Goal: Obtain resource: Obtain resource

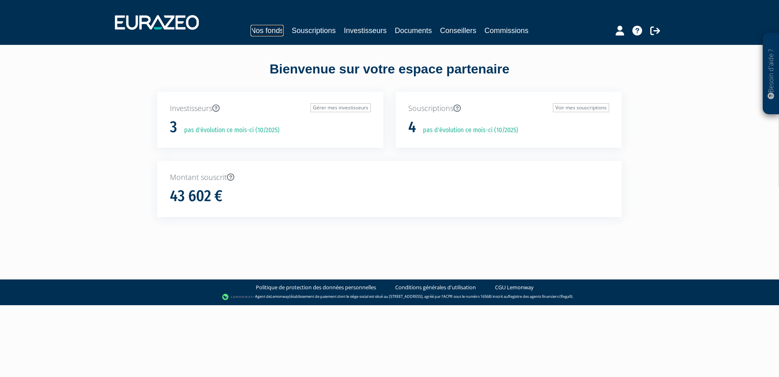
click at [271, 31] on link "Nos fonds" at bounding box center [267, 30] width 33 height 11
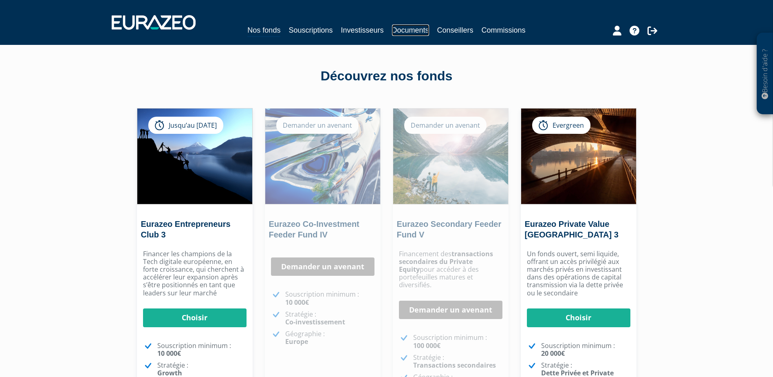
click at [408, 27] on link "Documents" at bounding box center [410, 29] width 37 height 11
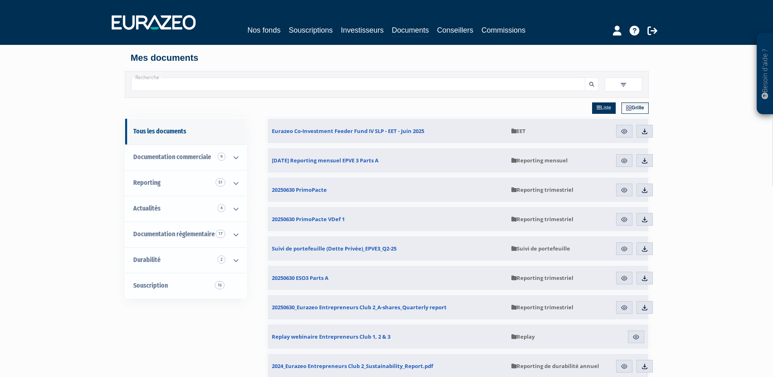
click at [393, 82] on input "Recherche" at bounding box center [358, 83] width 454 height 13
click at [190, 79] on input "Recherche" at bounding box center [358, 83] width 454 height 13
type input "e"
type input "club"
click at [585, 77] on button "submit" at bounding box center [592, 83] width 14 height 13
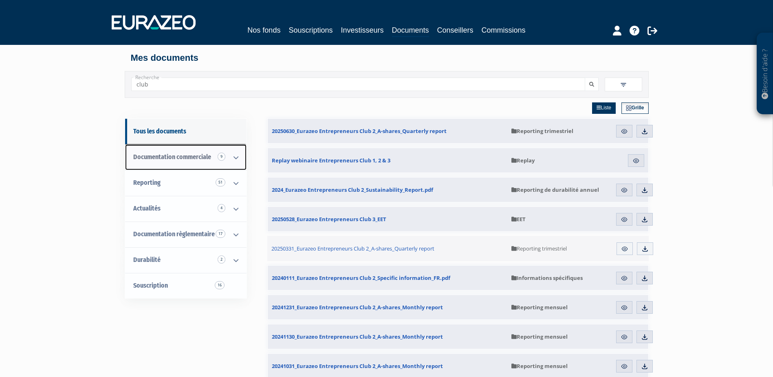
click at [225, 154] on icon at bounding box center [235, 157] width 21 height 25
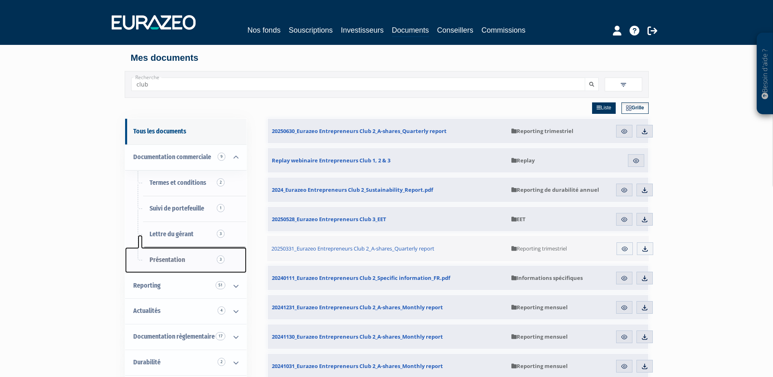
click at [178, 258] on span "Présentation 3" at bounding box center [167, 260] width 35 height 8
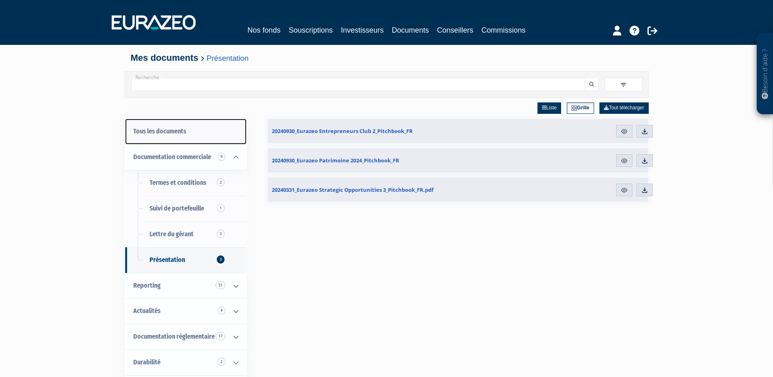
click at [169, 129] on link "Tous les documents" at bounding box center [185, 132] width 121 height 26
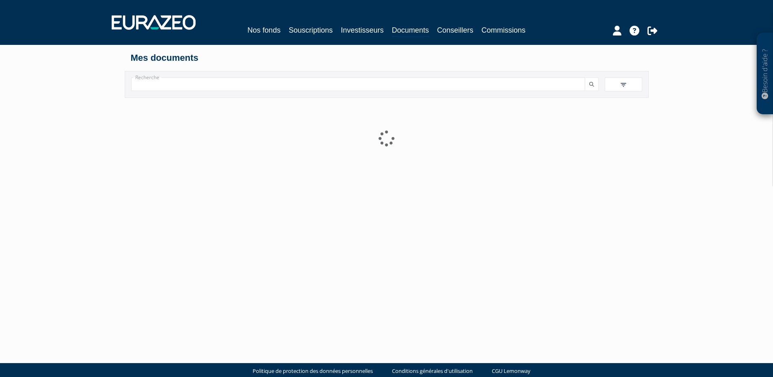
click at [199, 85] on input "Recherche" at bounding box center [358, 83] width 454 height 13
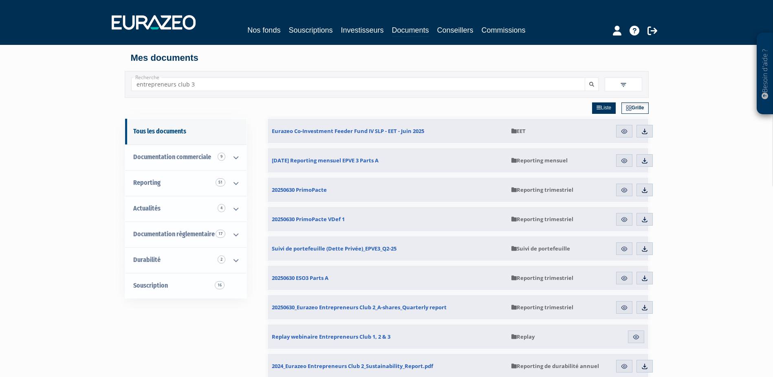
click at [490, 86] on input "entrepreneurs club 3" at bounding box center [358, 83] width 454 height 13
type input "entrepreneurs club 3"
click at [585, 77] on button "submit" at bounding box center [592, 83] width 14 height 13
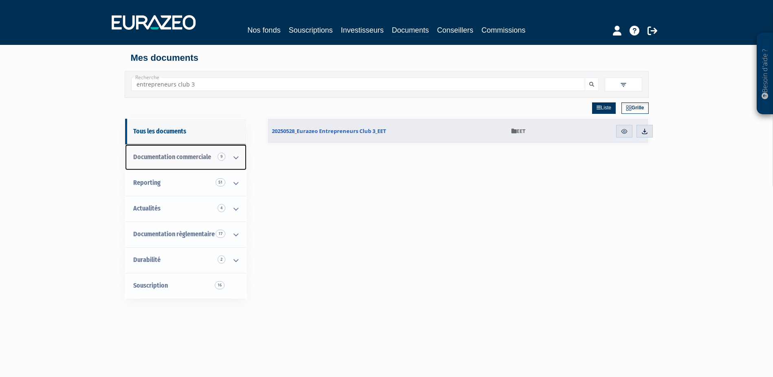
click at [193, 159] on span "Documentation commerciale 9" at bounding box center [172, 157] width 78 height 8
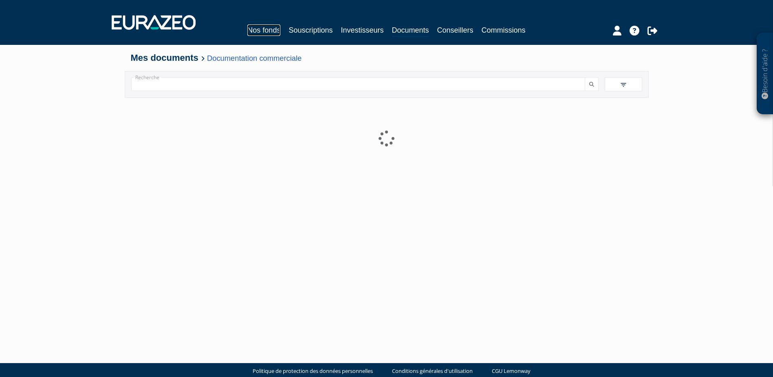
click at [269, 34] on link "Nos fonds" at bounding box center [263, 29] width 33 height 11
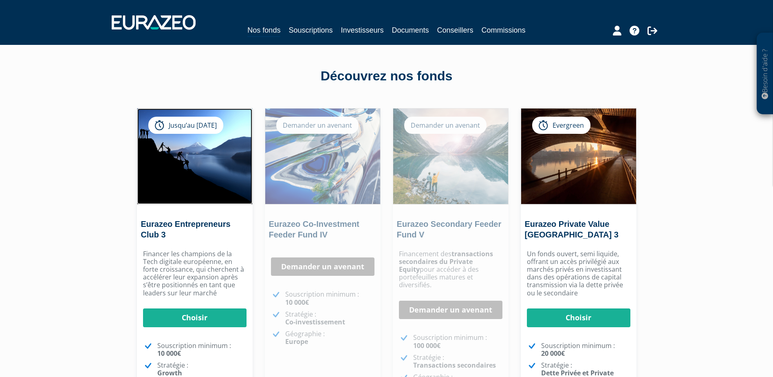
click at [191, 202] on img at bounding box center [194, 155] width 115 height 95
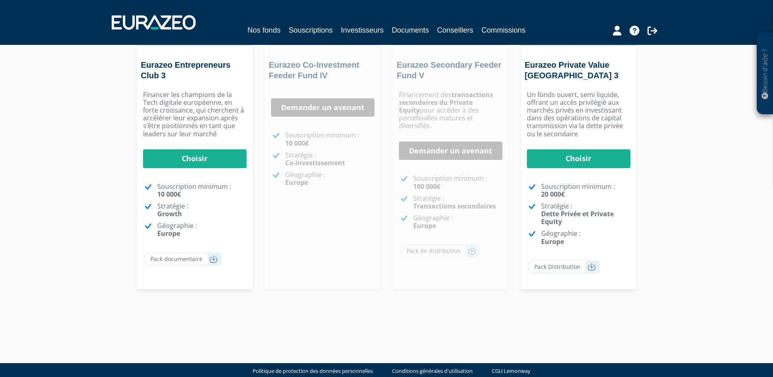
scroll to position [171, 0]
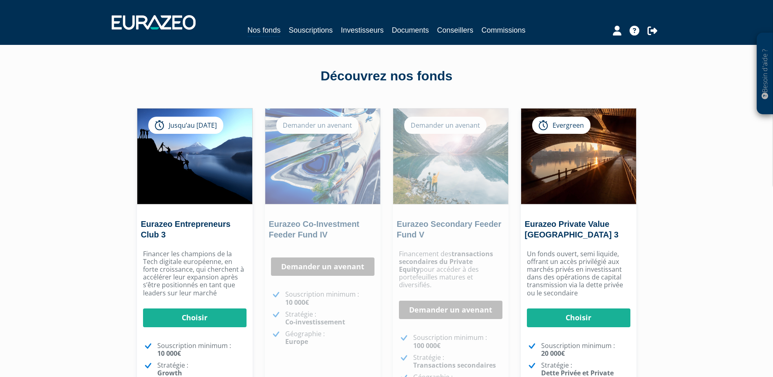
scroll to position [171, 0]
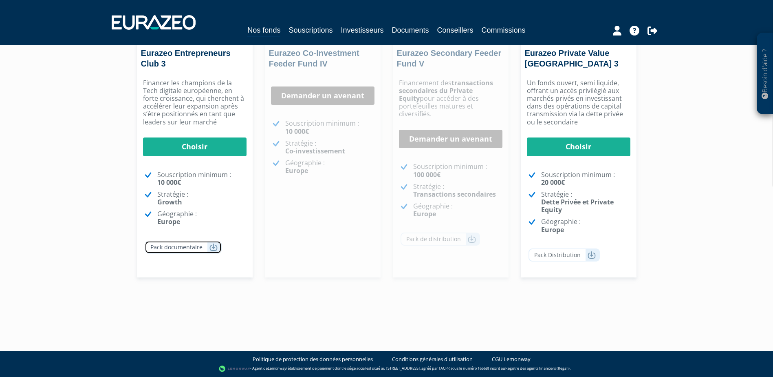
click at [165, 245] on link "Pack documentaire" at bounding box center [183, 247] width 77 height 13
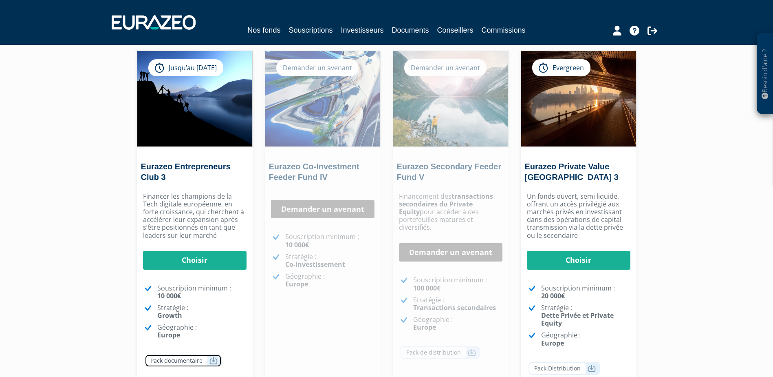
scroll to position [49, 0]
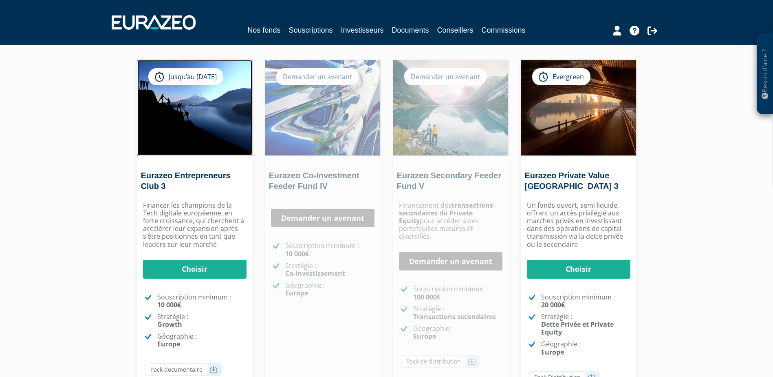
click at [184, 133] on img at bounding box center [194, 107] width 115 height 95
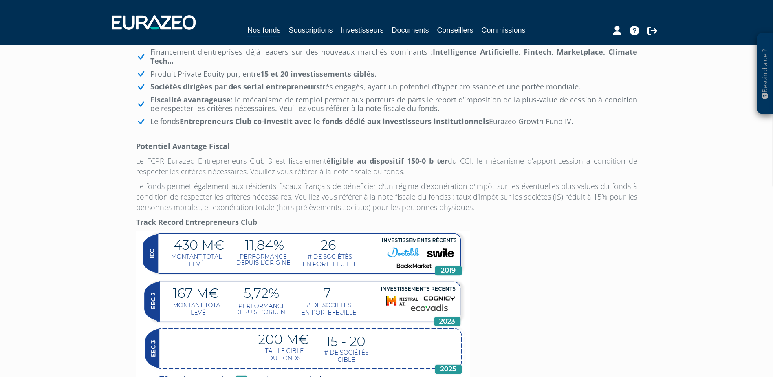
scroll to position [652, 0]
